Goal: Task Accomplishment & Management: Use online tool/utility

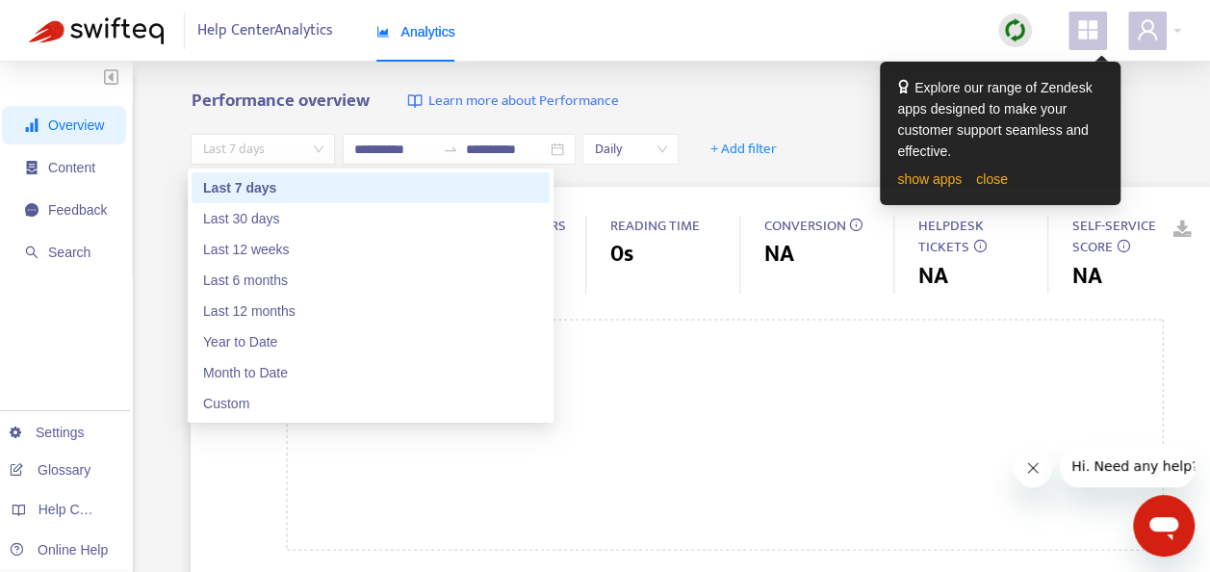
click at [291, 146] on span "Last 7 days" at bounding box center [262, 149] width 121 height 29
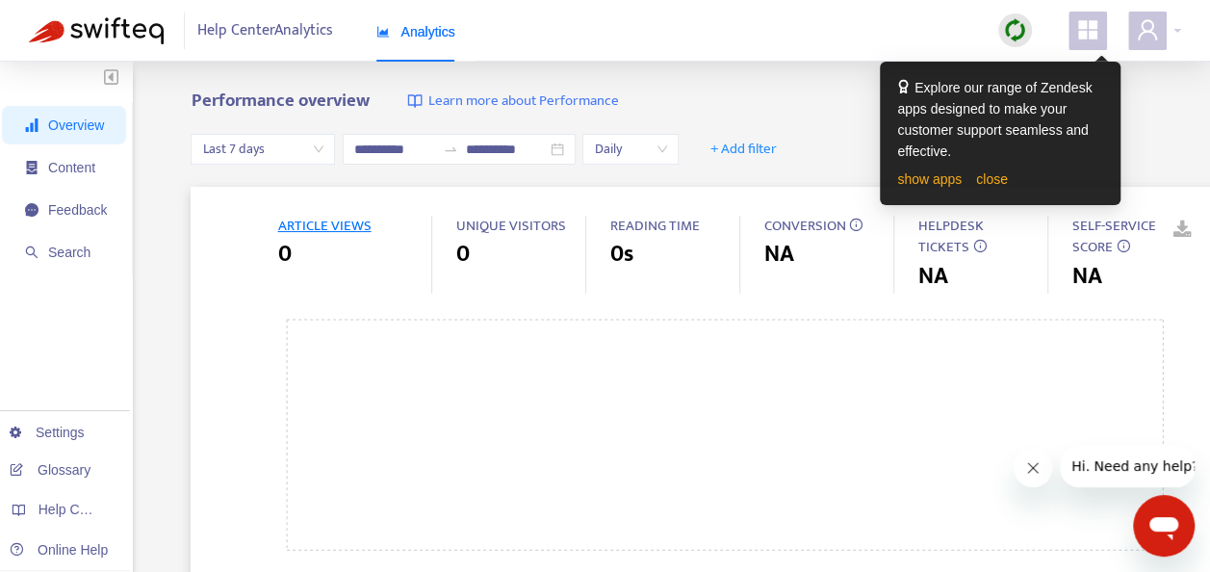
click at [1145, 23] on icon "user" at bounding box center [1147, 29] width 23 height 23
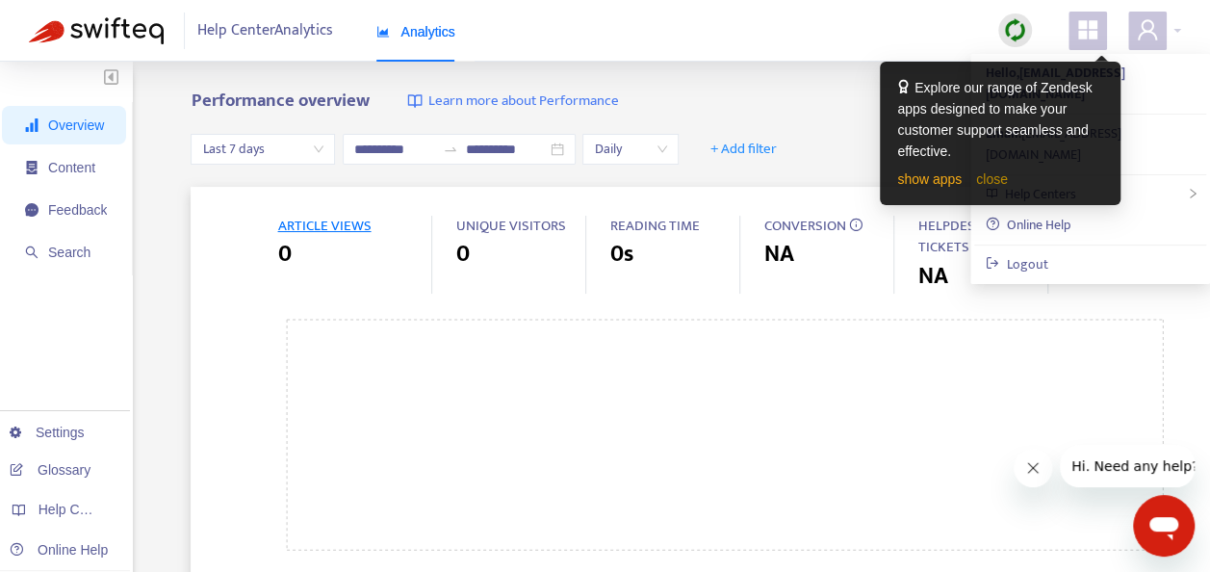
click at [997, 181] on link "close" at bounding box center [992, 178] width 32 height 15
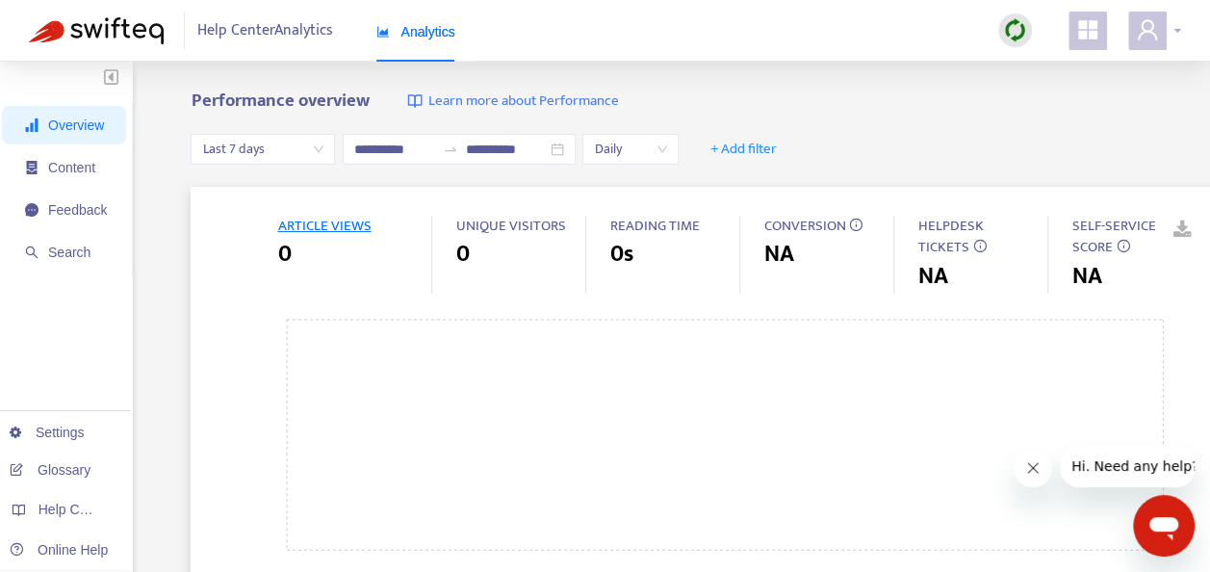
click at [1164, 40] on span at bounding box center [1147, 31] width 38 height 38
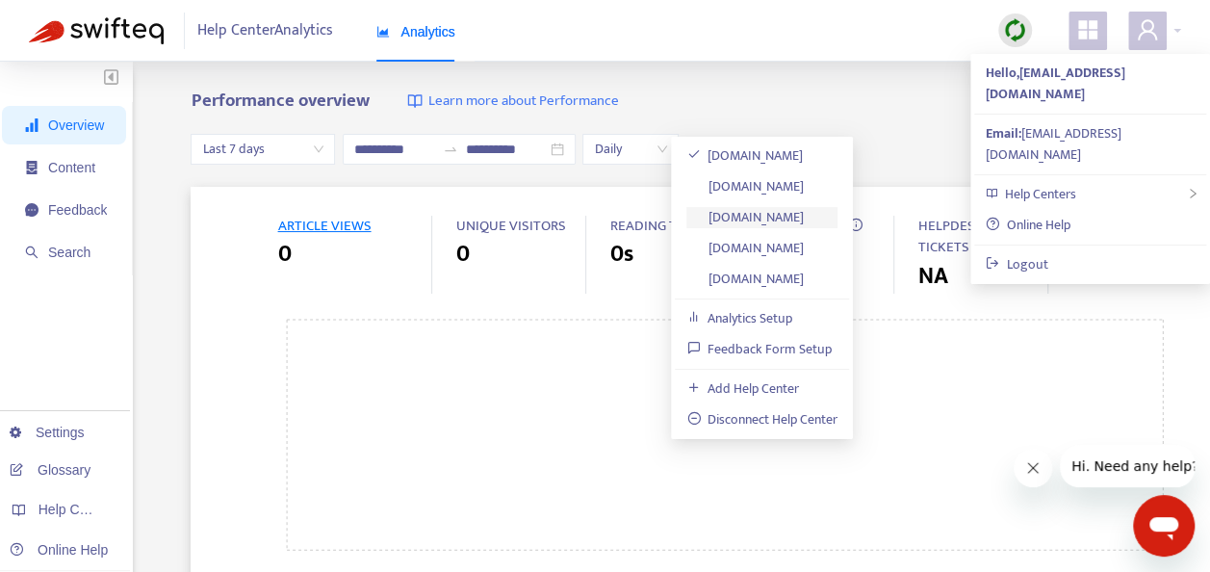
click at [804, 216] on link "assistance-caisse-epargne.zendesk.com" at bounding box center [744, 217] width 117 height 22
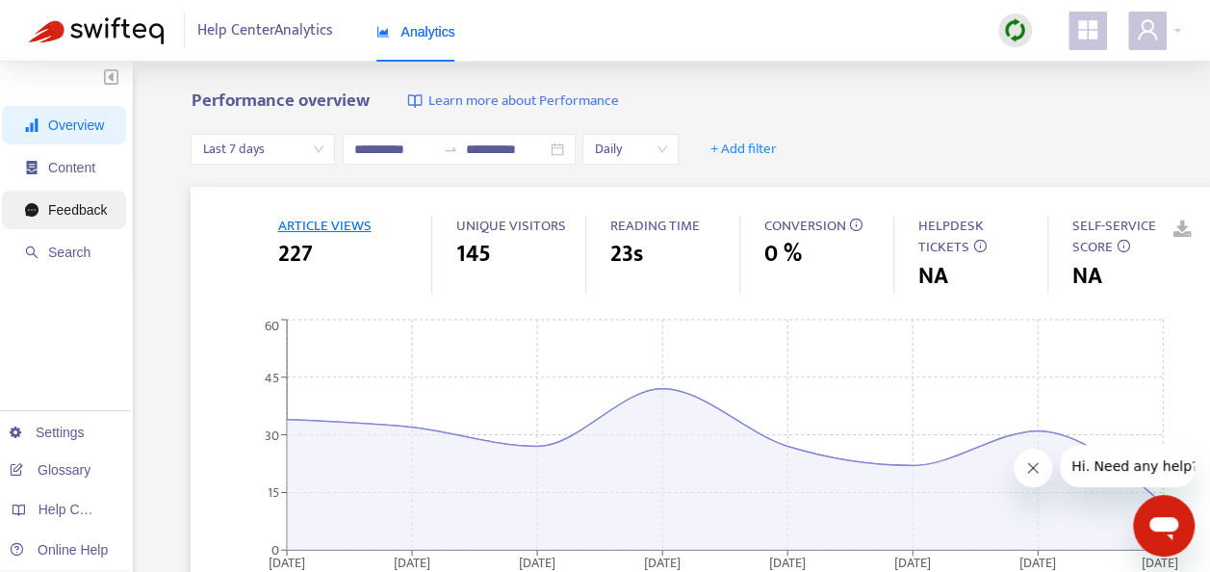
click at [85, 218] on span "Feedback" at bounding box center [77, 209] width 59 height 15
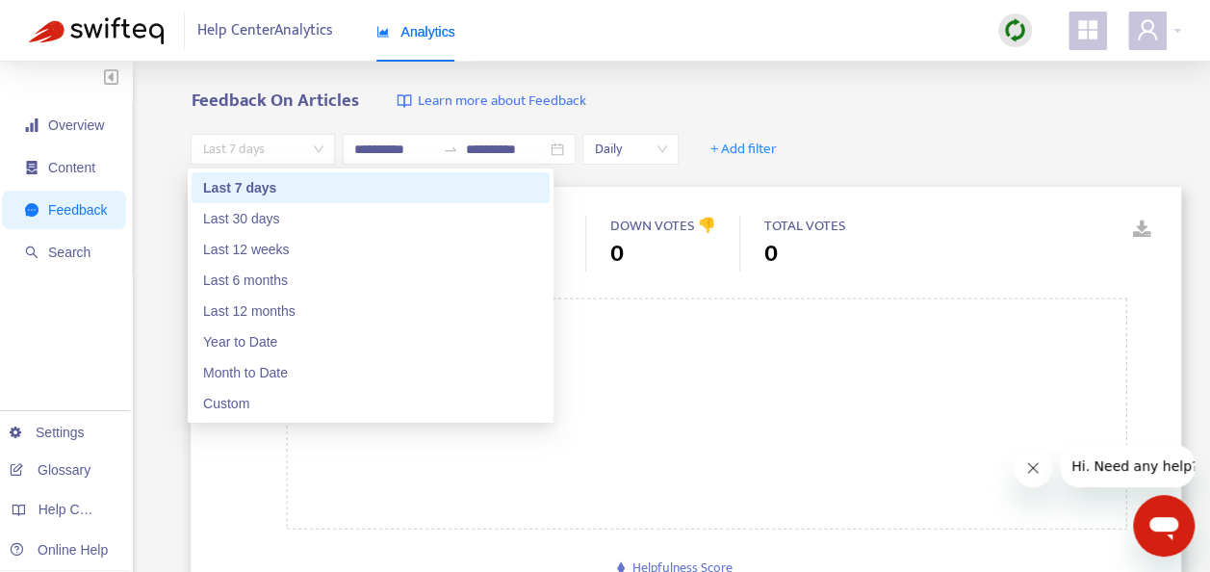
click at [295, 148] on span "Last 7 days" at bounding box center [262, 149] width 121 height 29
click at [302, 303] on div "Last 12 months" at bounding box center [370, 310] width 335 height 21
type input "**********"
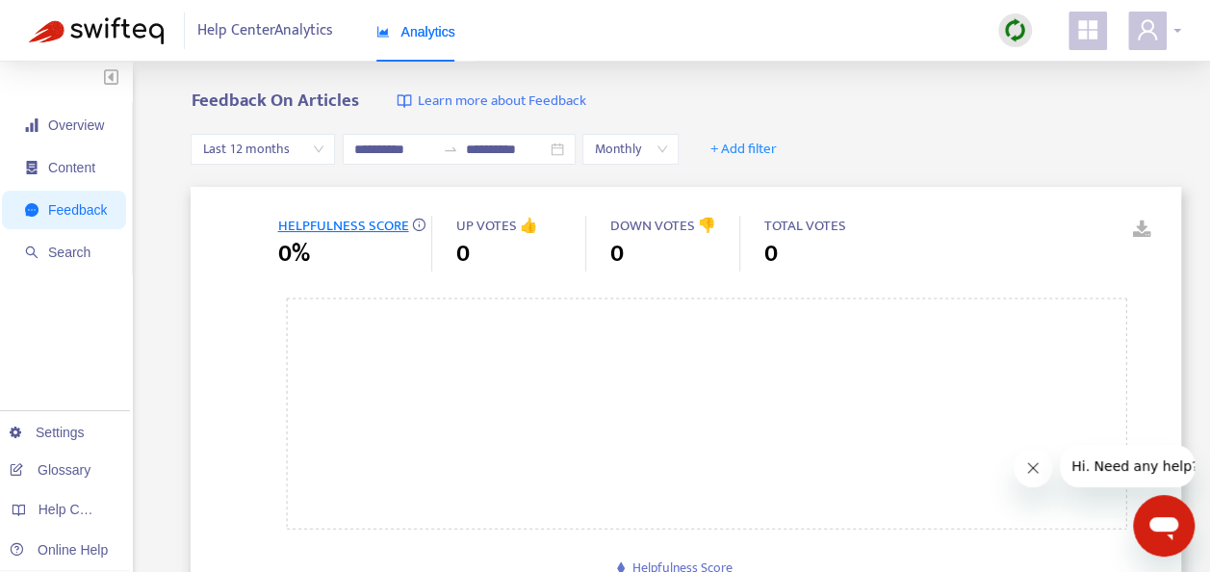
click at [1153, 32] on icon "user" at bounding box center [1147, 29] width 23 height 23
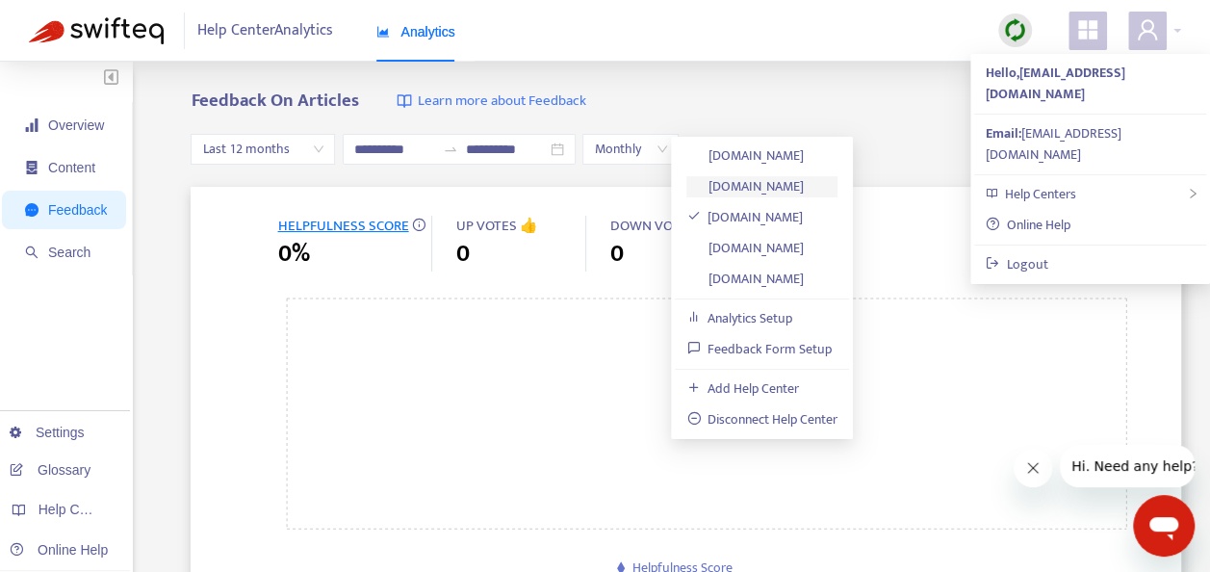
click at [804, 187] on link "assistance-banque-populaire.zendesk.com" at bounding box center [744, 186] width 117 height 22
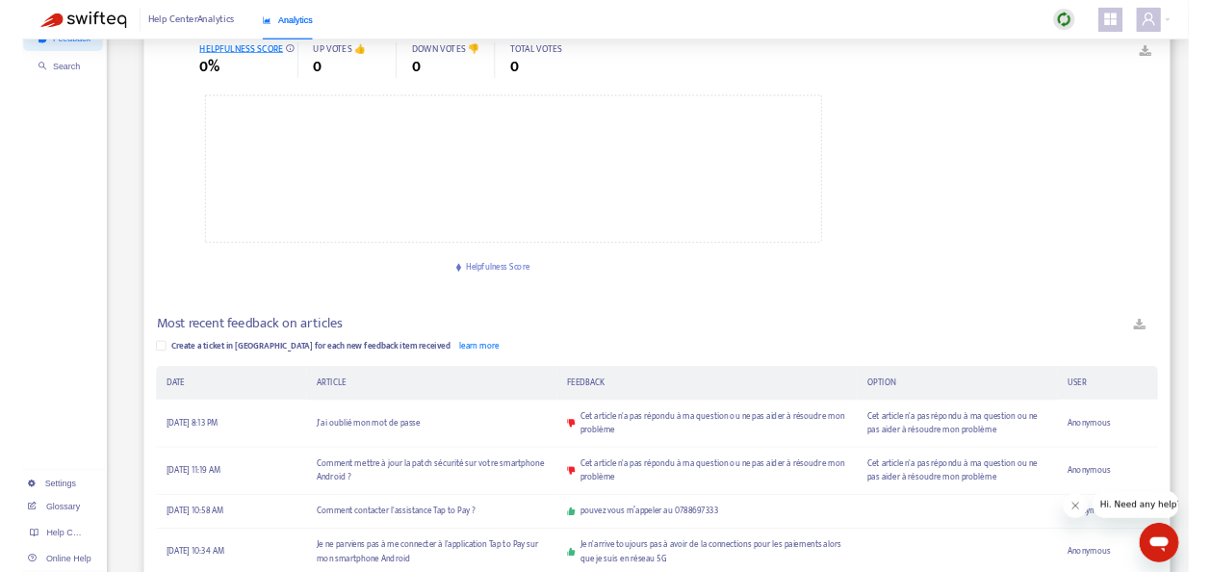
scroll to position [149, 0]
